Goal: Information Seeking & Learning: Learn about a topic

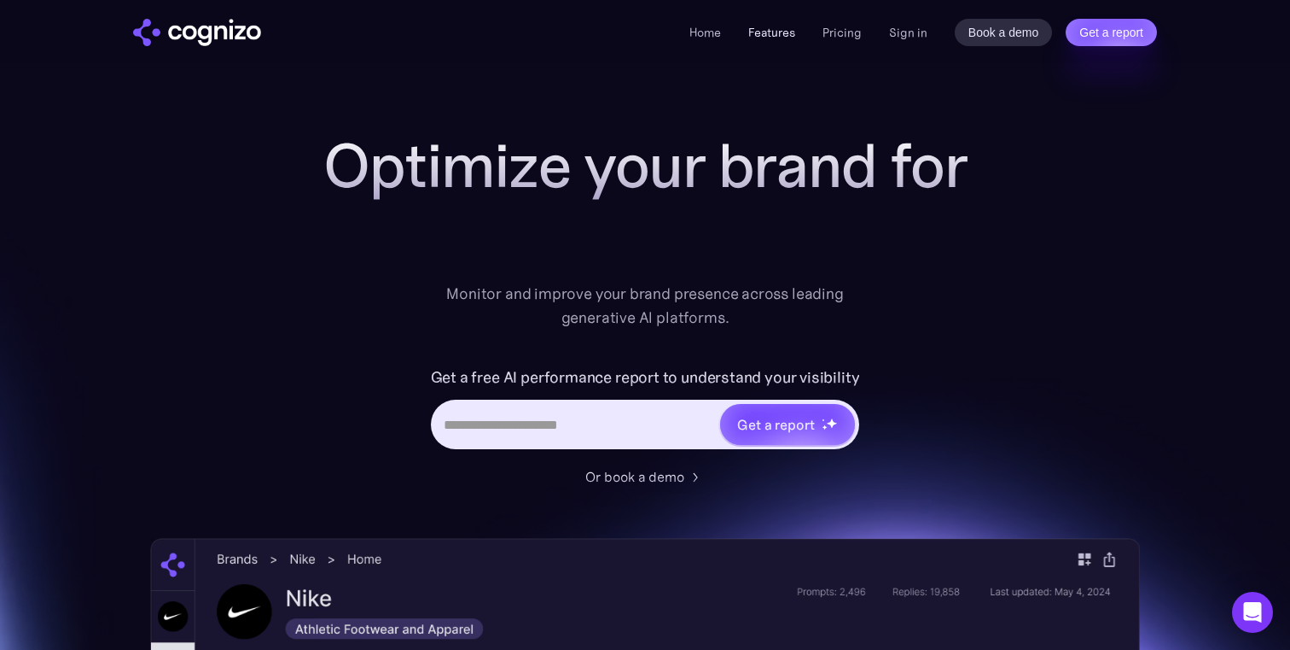
click at [768, 36] on link "Features" at bounding box center [772, 32] width 47 height 15
click at [541, 298] on div "Monitor and improve your brand presence across leading generative AI platforms." at bounding box center [645, 306] width 420 height 48
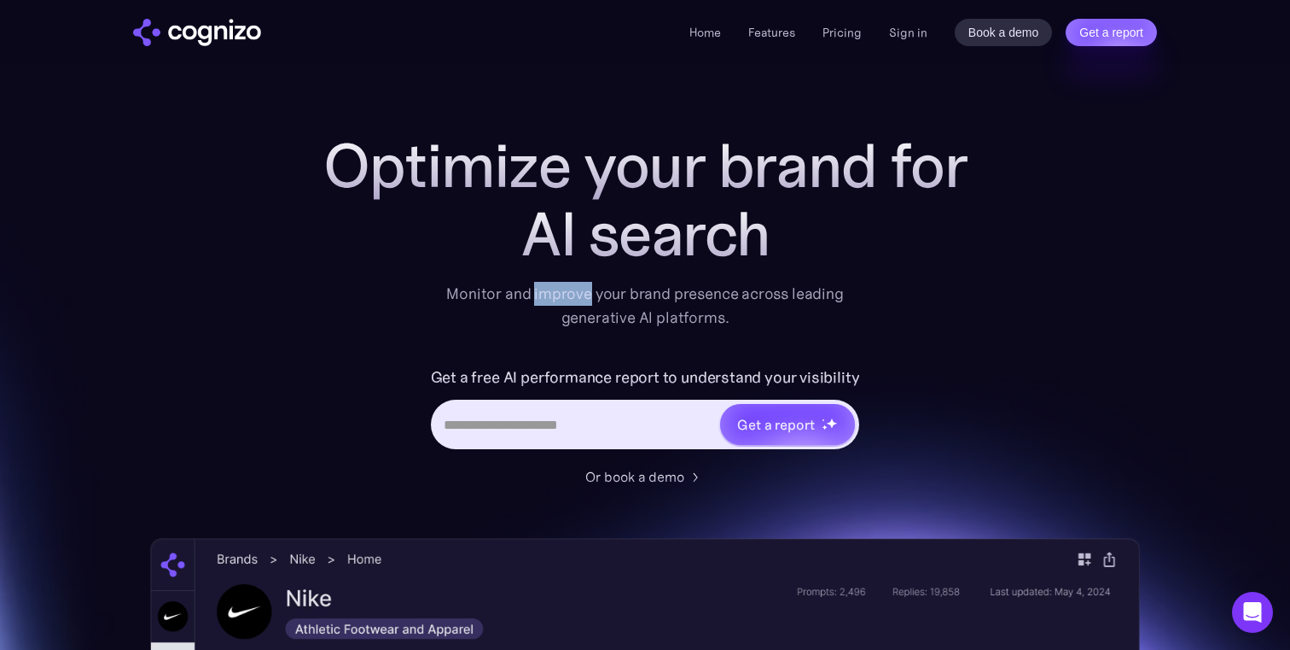
click at [541, 298] on div "Monitor and improve your brand presence across leading generative AI platforms." at bounding box center [645, 306] width 420 height 48
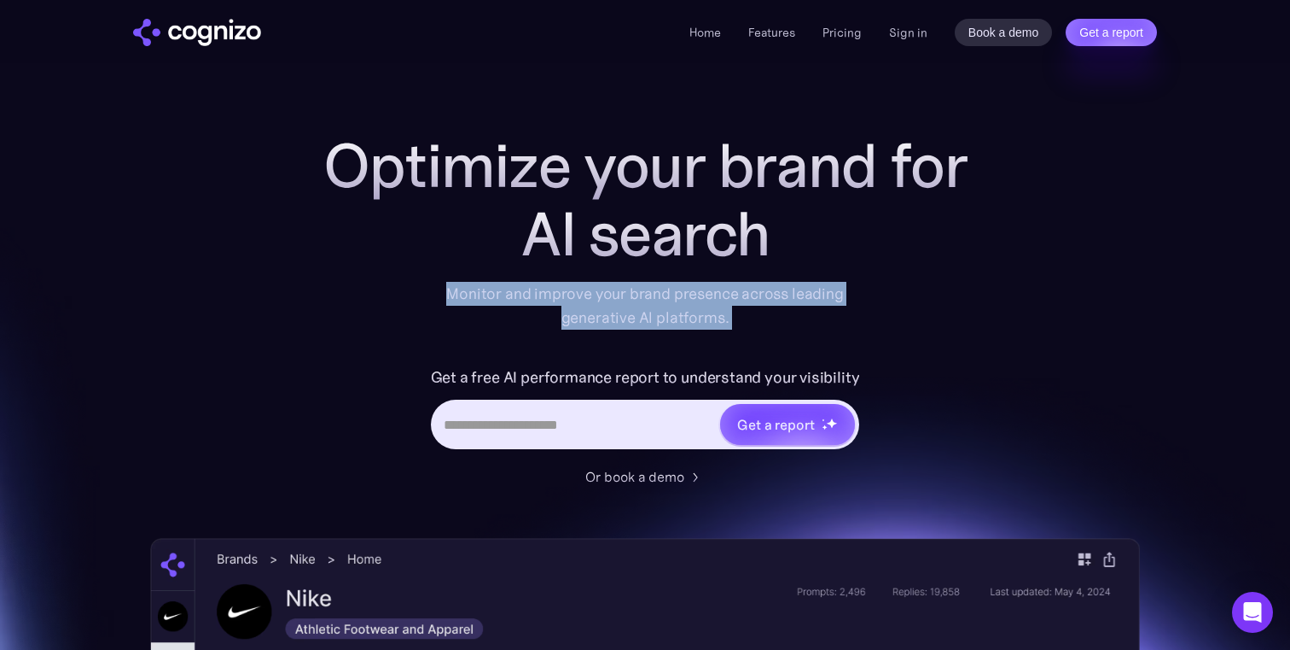
click at [541, 298] on div "Monitor and improve your brand presence across leading generative AI platforms." at bounding box center [645, 306] width 420 height 48
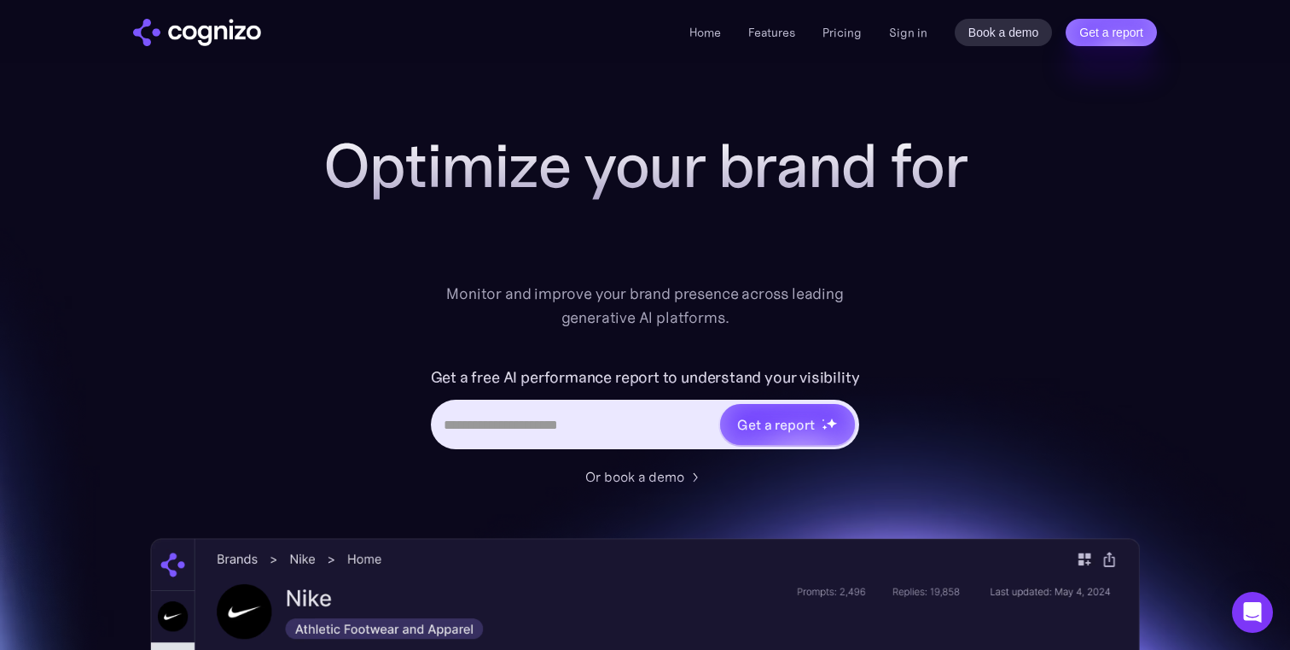
click at [333, 326] on div "Optimize your brand for Monitor and improve your brand presence across leading …" at bounding box center [645, 230] width 683 height 198
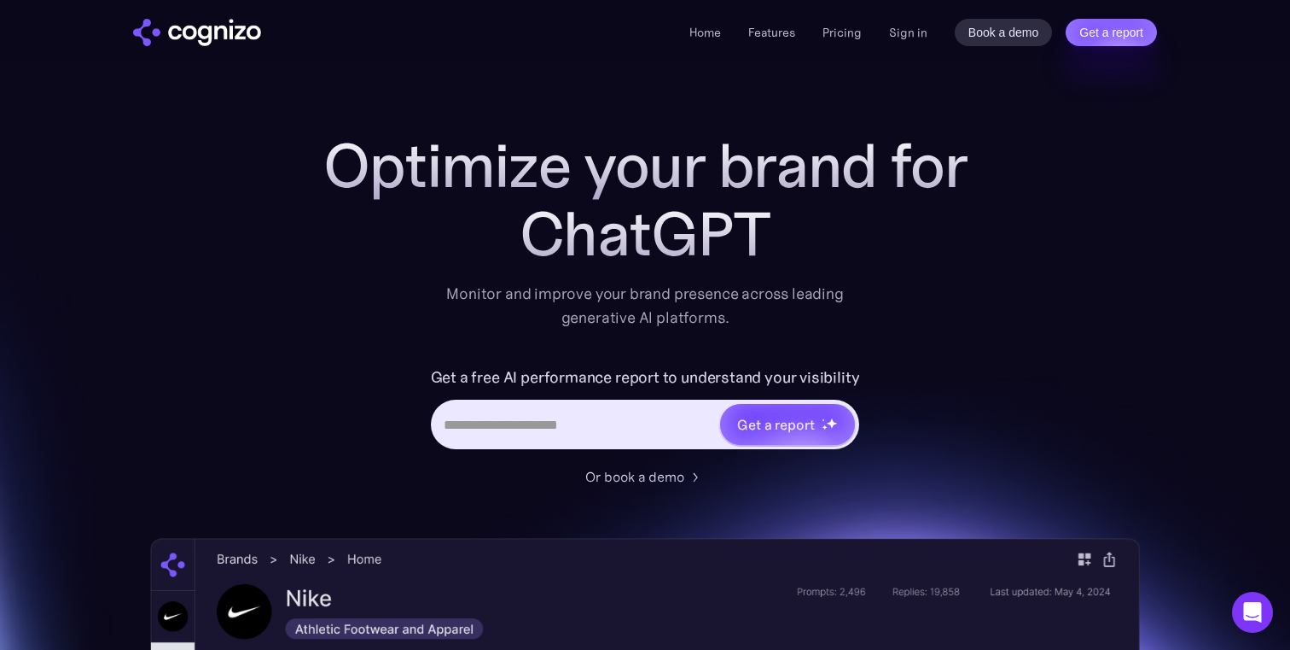
click at [570, 313] on div "Monitor and improve your brand presence across leading generative AI platforms." at bounding box center [645, 306] width 420 height 48
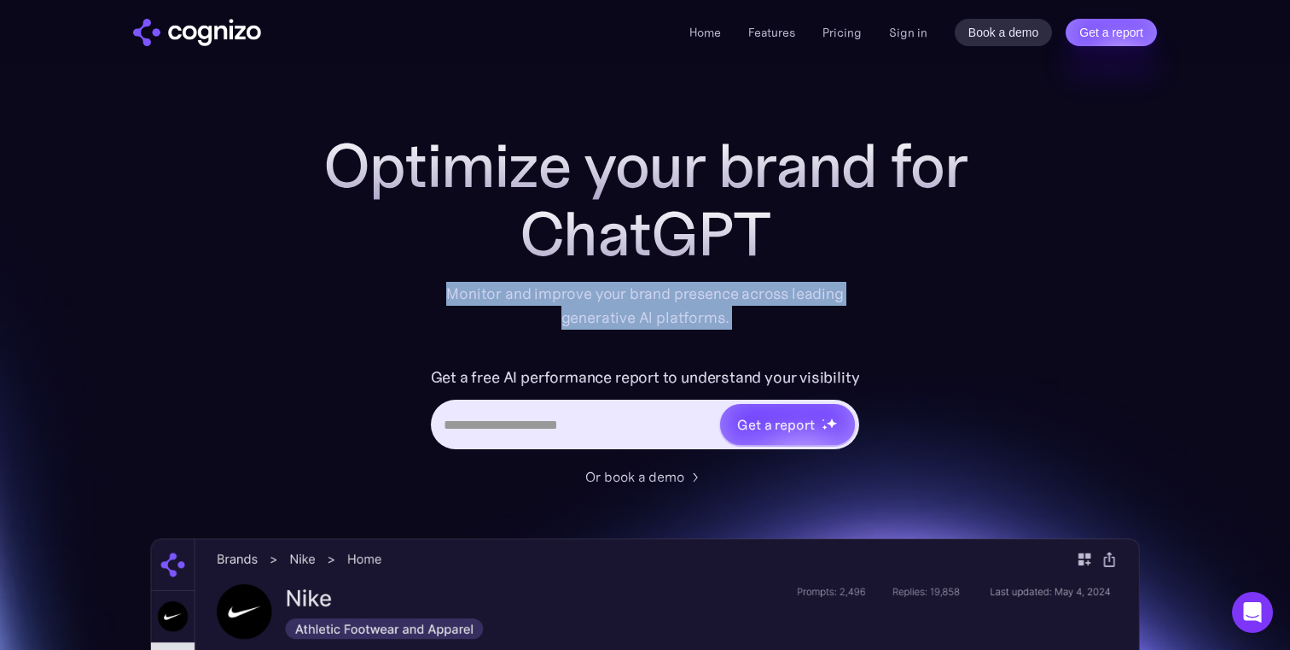
click at [570, 313] on div "Monitor and improve your brand presence across leading generative AI platforms." at bounding box center [645, 306] width 420 height 48
click at [373, 343] on div "Optimize your brand for Ch Monitor and improve your brand presence across leadi…" at bounding box center [645, 308] width 683 height 355
